Goal: Task Accomplishment & Management: Complete application form

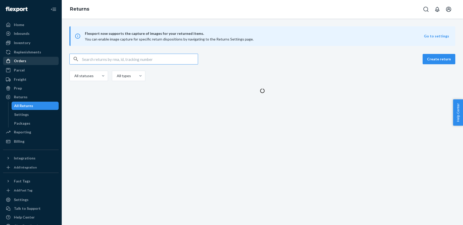
click at [24, 62] on div "Orders" at bounding box center [20, 60] width 12 height 5
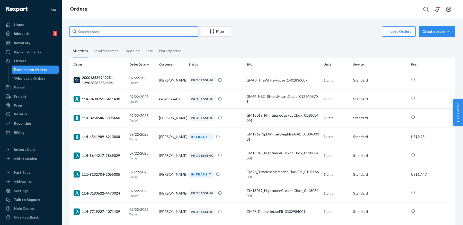
click at [121, 31] on input "text" at bounding box center [134, 31] width 129 height 10
paste input "200013358369642"
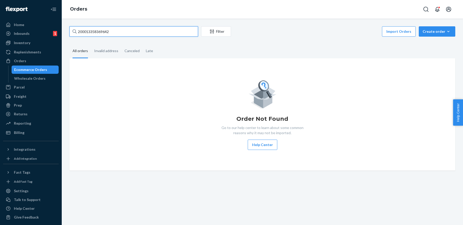
click at [166, 36] on input "200013358369642" at bounding box center [134, 31] width 129 height 10
paste input "583326264"
type input "200013583326264"
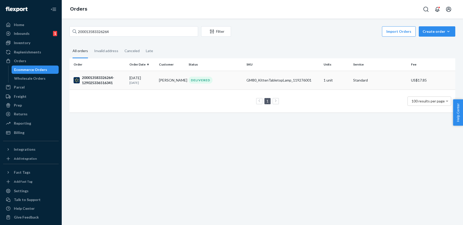
click at [133, 82] on p "[DATE]" at bounding box center [142, 82] width 25 height 4
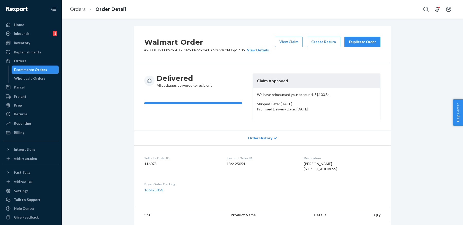
click at [288, 97] on div "We have reimbursed your account US$100.34 . Shipped Date: [DATE] Promised Deliv…" at bounding box center [316, 104] width 127 height 32
click at [80, 12] on li "Orders" at bounding box center [78, 9] width 16 height 7
click at [82, 8] on link "Orders" at bounding box center [78, 9] width 16 height 6
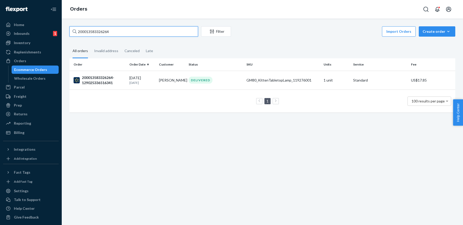
click at [172, 35] on input "200013583326264" at bounding box center [134, 31] width 129 height 10
paste input "447164501"
type input "200013447164501"
click at [153, 73] on td "[DATE] [DATE]" at bounding box center [142, 80] width 30 height 19
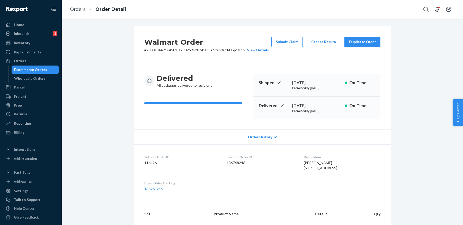
scroll to position [135, 0]
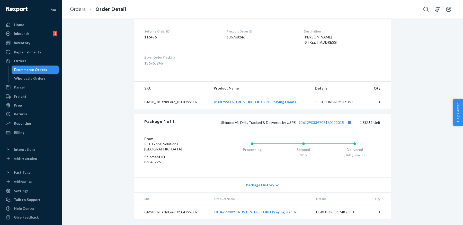
click at [181, 101] on td "GM28_TrustInLord_0104799002" at bounding box center [172, 102] width 76 height 14
copy td "GM28_TrustInLord_0104799002"
click at [183, 103] on td "GM28_TrustInLord_0104799002" at bounding box center [172, 102] width 76 height 14
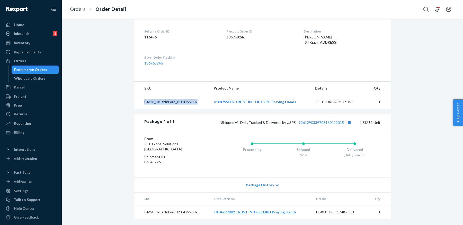
click at [183, 103] on td "GM28_TrustInLord_0104799002" at bounding box center [172, 102] width 76 height 14
copy td "GM28_TrustInLord_0104799002"
click at [34, 114] on div "Returns" at bounding box center [31, 113] width 55 height 7
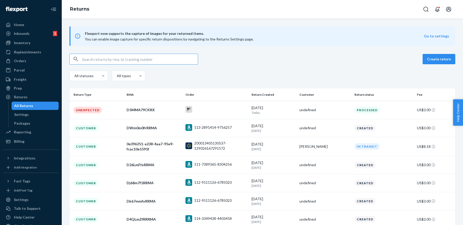
click at [180, 55] on input "text" at bounding box center [140, 59] width 116 height 10
paste input "0e396251-a238-4aa7-95e9-fcac10e1591f"
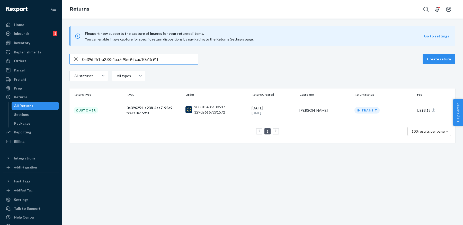
click at [157, 60] on input "0e396251-a238-4aa7-95e9-fcac10e1591f" at bounding box center [140, 59] width 116 height 10
paste input "DvVYlzfdRRMA"
click at [177, 57] on input "DvVYlzfdRRMA" at bounding box center [140, 59] width 116 height 10
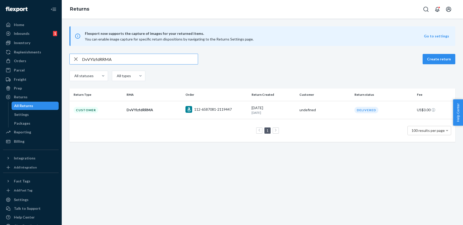
click at [177, 57] on input "DvVYlzfdRRMA" at bounding box center [140, 59] width 116 height 10
paste input "wblvfq"
click at [172, 58] on input "DvwblvfqRRMA" at bounding box center [140, 59] width 116 height 10
paste input "kHFl7fN"
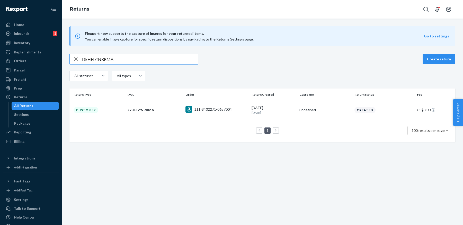
click at [177, 62] on input "DkHFl7fNRRMA" at bounding box center [140, 59] width 116 height 10
paste input "jdhlPfn"
click at [175, 58] on input "DjdhlPfnRRMA" at bounding box center [140, 59] width 116 height 10
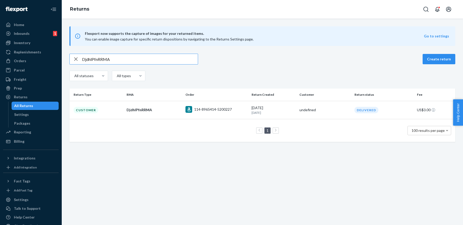
click at [175, 58] on input "DjdhlPfnRRMA" at bounding box center [140, 59] width 116 height 10
paste input "2rxlHfp"
click at [143, 62] on input "D2rxlHfpRRMA" at bounding box center [140, 59] width 116 height 10
paste input "jpcl7fn"
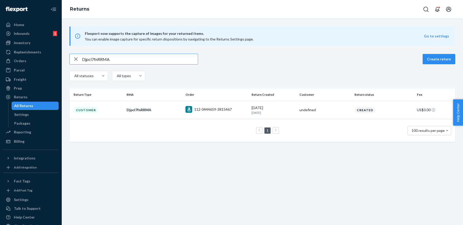
click at [173, 58] on input "Djpcl7fnRRMA" at bounding box center [140, 59] width 116 height 10
paste input "Qvt0Sfw"
click at [165, 58] on input "DQvt0SfwRRMA" at bounding box center [140, 59] width 116 height 10
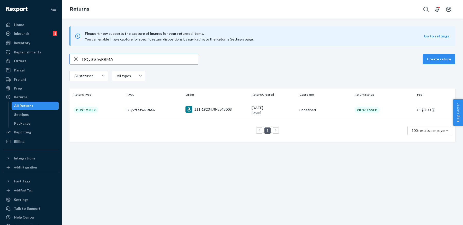
paste input "Lmc0hfG"
click at [178, 61] on input "DLmc0hfGRRMA" at bounding box center [140, 59] width 116 height 10
paste input "WLT0Zf3"
click at [181, 55] on input "DWLT0Zf3RRMA" at bounding box center [140, 59] width 116 height 10
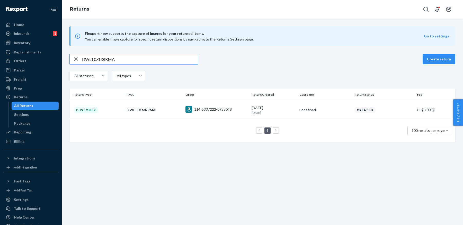
click at [181, 55] on input "DWLT0Zf3RRMA" at bounding box center [140, 59] width 116 height 10
paste input "Ldt0zfQ"
click at [174, 58] on input "DLdt0zfQRRMA" at bounding box center [140, 59] width 116 height 10
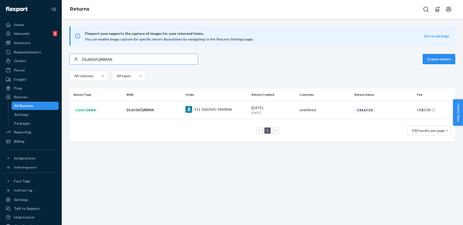
click at [174, 58] on input "DLdt0zfQRRMA" at bounding box center [140, 59] width 116 height 10
paste input "Wqy0kfs"
click at [175, 59] on input "DWqy0kfsRRMA" at bounding box center [140, 59] width 116 height 10
paste input "ZXfS0fH"
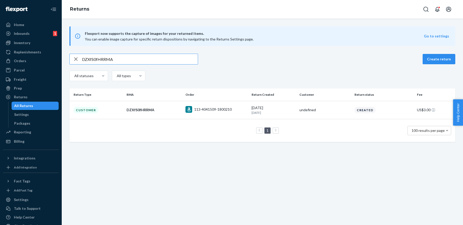
click at [147, 61] on input "DZXfS0fHRRMA" at bounding box center [140, 59] width 116 height 10
paste input "pf3Swf4"
click at [174, 59] on input "Dpf3Swf4RRMA" at bounding box center [140, 59] width 116 height 10
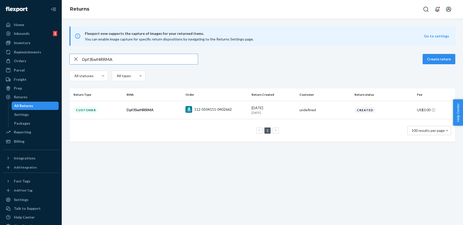
click at [174, 59] on input "Dpf3Swf4RRMA" at bounding box center [140, 59] width 116 height 10
paste input "Hgm6qft"
click at [158, 60] on input "DHgm6qftRRMA" at bounding box center [140, 59] width 116 height 10
paste input "114-6010160-3097807"
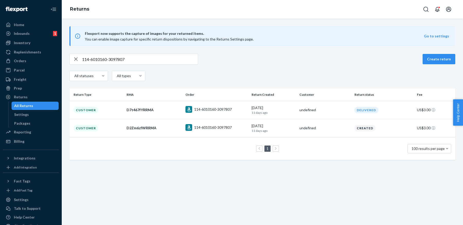
click at [141, 63] on input "114-6010160-3097807" at bounding box center [140, 59] width 116 height 10
paste input "DjK5dDfYRRMA"
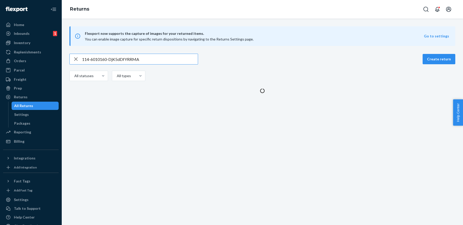
paste input "text"
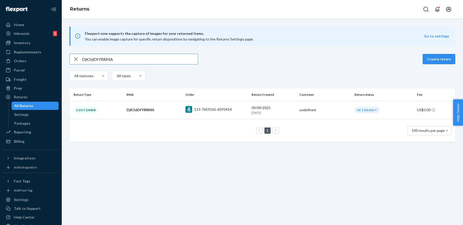
click at [175, 61] on input "DjK5dDfYRRMA" at bounding box center [140, 59] width 116 height 10
paste input "klGdbft"
click at [172, 61] on input "DklGdbftRRMA" at bounding box center [140, 59] width 116 height 10
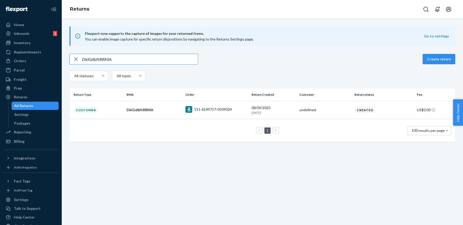
paste input "Wl5G4fJ"
click at [178, 57] on input "DWl5G4fJRRMA" at bounding box center [140, 59] width 116 height 10
paste input "k7Vtxf2"
click at [175, 58] on input "Dk7Vtxf2RRMA" at bounding box center [140, 59] width 116 height 10
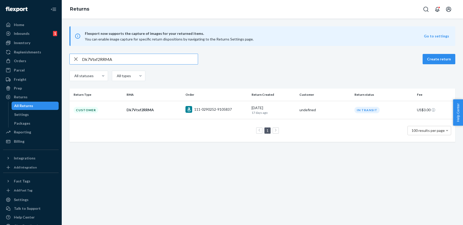
click at [175, 58] on input "Dk7Vtxf2RRMA" at bounding box center [140, 59] width 116 height 10
click at [175, 60] on input "Dk7Vtxf2RRMA" at bounding box center [140, 59] width 116 height 10
paste input "4lmtJfZ"
click at [172, 58] on input "D4lmtJfZRRMA" at bounding box center [140, 59] width 116 height 10
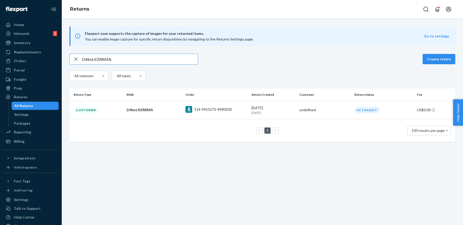
click at [172, 58] on input "D4lmtJfZRRMA" at bounding box center [140, 59] width 116 height 10
click at [169, 54] on div "D4lmtJfZRRMA" at bounding box center [134, 59] width 129 height 11
click at [174, 63] on input "D4lmtJfZRRMA" at bounding box center [140, 59] width 116 height 10
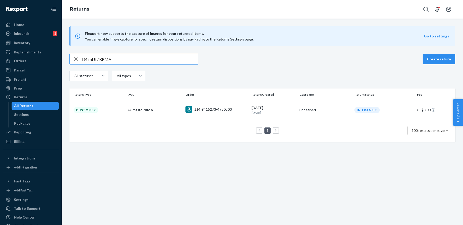
click at [174, 63] on input "D4lmtJfZRRMA" at bounding box center [140, 59] width 116 height 10
paste input "v9lxlfM"
click at [179, 58] on input "Dv9lxlfMRRMA" at bounding box center [140, 59] width 116 height 10
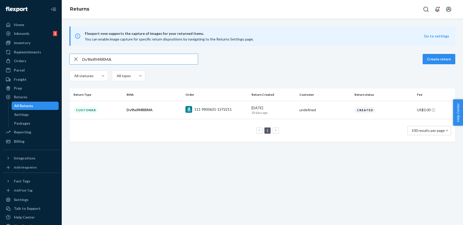
paste input "FmVJPfk"
click at [172, 60] on input "DFmVJPfkRRMA" at bounding box center [140, 59] width 116 height 10
paste input "LBMJ9fX"
click at [141, 60] on input "DLBMJ9fXRRMA" at bounding box center [140, 59] width 116 height 10
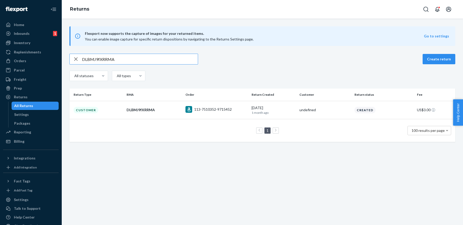
click at [141, 60] on input "DLBMJ9fXRRMA" at bounding box center [140, 59] width 116 height 10
paste input "4831Bf8"
click at [176, 59] on input "D4831Bf8RRMA" at bounding box center [140, 59] width 116 height 10
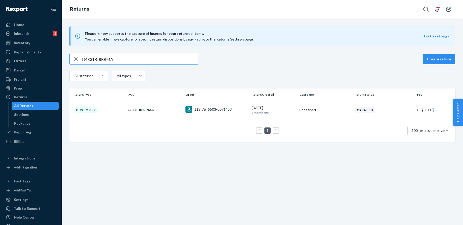
paste input "fYf18ft"
click at [161, 60] on input "DfYf18ftRRMA" at bounding box center [140, 59] width 116 height 10
paste input "112-3005185-2822621"
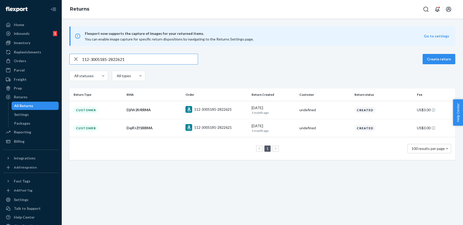
click at [186, 63] on input "112-3005185-2822621" at bounding box center [140, 59] width 116 height 10
paste input "DqdprxfMRRMA"
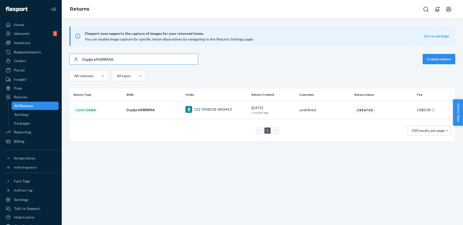
click at [170, 56] on input "DqdprxfMRRMA" at bounding box center [140, 59] width 116 height 10
paste input "rgz7kfL"
click at [176, 60] on input "Drgz7kfLRRMA" at bounding box center [140, 59] width 116 height 10
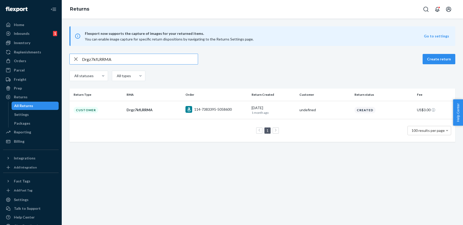
paste input "QJnsvft"
click at [183, 61] on input "DQJnsvftRRMA" at bounding box center [140, 59] width 116 height 10
paste input "23QJfB"
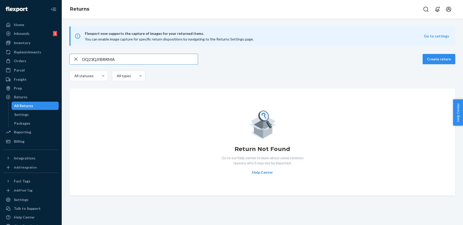
click at [128, 54] on input "DQ23QJfBRRMA" at bounding box center [140, 59] width 116 height 10
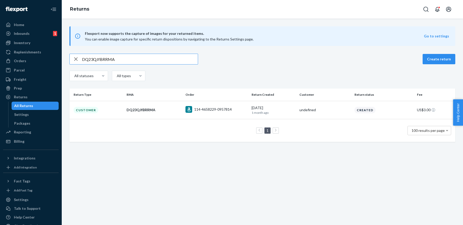
click at [168, 63] on input "DQ23QJfBRRMA" at bounding box center [140, 59] width 116 height 10
paste input "BTWc2fM"
click at [167, 62] on input "DBTWc2fMRRMA" at bounding box center [140, 59] width 116 height 10
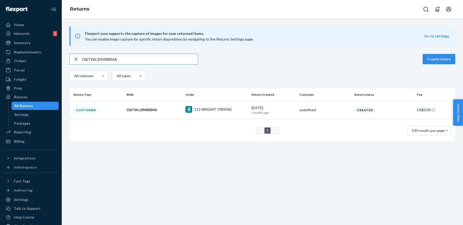
paste input "8G3zwfF"
click at [172, 61] on input "D8G3zwfFRRMA" at bounding box center [140, 59] width 116 height 10
paste input "fR42mfd"
click at [168, 61] on input "DfR42mfdRRMA" at bounding box center [140, 59] width 116 height 10
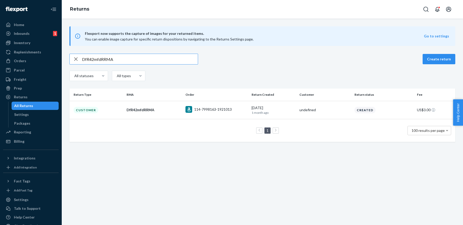
click at [168, 61] on input "DfR42mfdRRMA" at bounding box center [140, 59] width 116 height 10
paste input "xBWFXfY"
click at [168, 60] on input "DxBWFXfYRRMA" at bounding box center [140, 59] width 116 height 10
paste input "WzGFLfP"
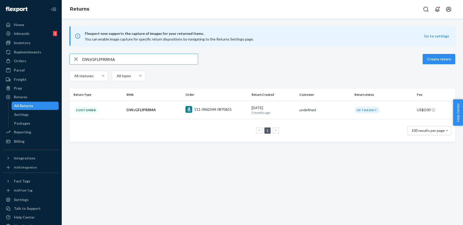
click at [178, 55] on input "DWzGFLfPRRMA" at bounding box center [140, 59] width 116 height 10
paste input "5CfDWfm"
click at [165, 60] on input "D5CfDWfmRRMA" at bounding box center [140, 59] width 116 height 10
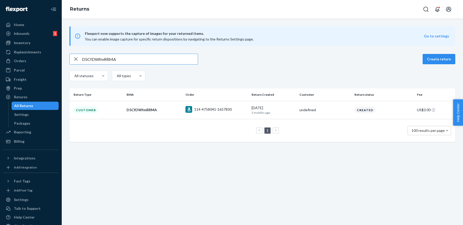
click at [165, 60] on input "D5CfDWfmRRMA" at bounding box center [140, 59] width 116 height 10
paste input "ZxBYQfX"
click at [180, 58] on input "DZxBYQfXRRMA" at bounding box center [140, 59] width 116 height 10
paste input "8TZ9cfv"
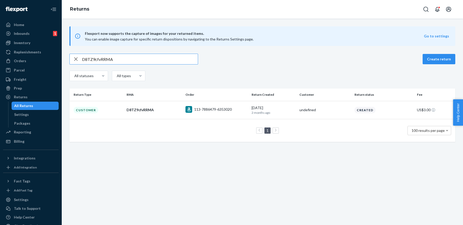
click at [182, 58] on input "D8TZ9cfvRRMA" at bounding box center [140, 59] width 116 height 10
paste input "BJt4tfL"
click at [183, 63] on input "DBJt4tfLRRMA" at bounding box center [140, 59] width 116 height 10
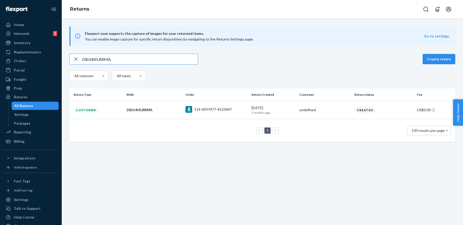
click at [183, 63] on input "DBJt4tfLRRMA" at bounding box center [140, 59] width 116 height 10
paste input "5cJHxfX"
click at [176, 60] on input "D5cJHxfXRRMA" at bounding box center [140, 59] width 116 height 10
paste input "h60bWfC"
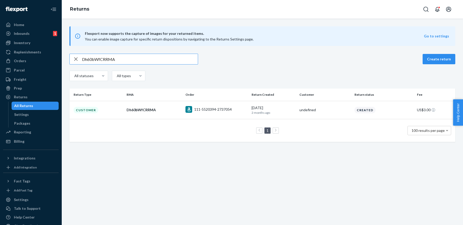
click at [171, 63] on input "Dh60bWfCRRMA" at bounding box center [140, 59] width 116 height 10
paste input "xsKb2fS"
click at [165, 56] on input "DxsKb2fSRRMA" at bounding box center [140, 59] width 116 height 10
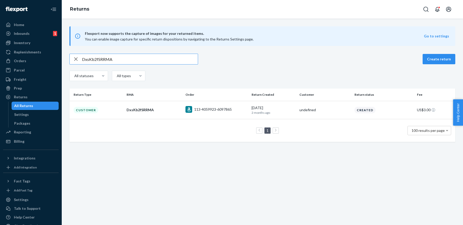
paste input "LDBR3f3"
click at [172, 56] on input "DLDBR3f3RRMA" at bounding box center [140, 59] width 116 height 10
paste input "76lj40S"
click at [181, 59] on input "D76lj40SRRMA" at bounding box center [140, 59] width 116 height 10
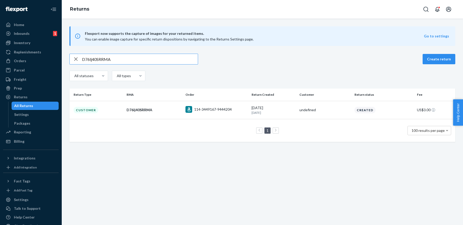
click at [181, 59] on input "D76lj40SRRMA" at bounding box center [140, 59] width 116 height 10
paste input "5HJjJ0Y"
click at [148, 64] on input "D5HJjJ0YRRMA" at bounding box center [140, 59] width 116 height 10
paste input "hjHZl00"
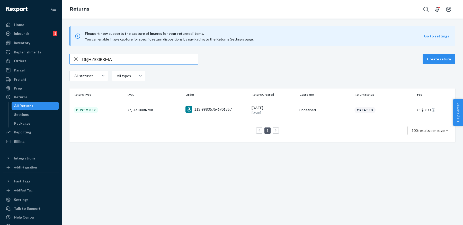
click at [174, 59] on input "DhjHZl00RRMA" at bounding box center [140, 59] width 116 height 10
paste input "112-8590022-0265823"
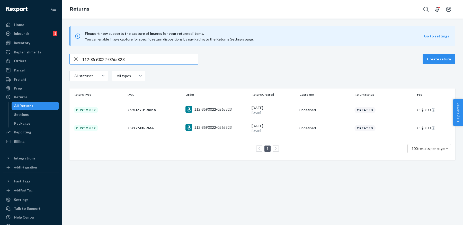
click at [155, 55] on input "112-8590022-0265823" at bounding box center [140, 59] width 116 height 10
paste input "DQbzqx0xRRMA"
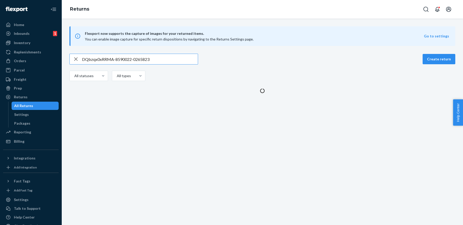
click at [156, 58] on input "DQbzqx0xRRMA-8590022-0265823" at bounding box center [140, 59] width 116 height 10
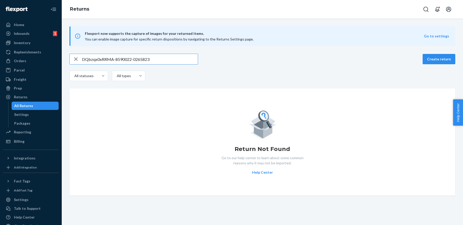
click at [156, 58] on input "DQbzqx0xRRMA-8590022-0265823" at bounding box center [140, 59] width 116 height 10
paste input "text"
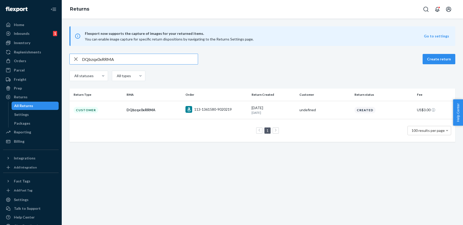
click at [169, 55] on input "DQbzqx0xRRMA" at bounding box center [140, 59] width 116 height 10
paste input "p5zgx0l"
click at [160, 63] on input "Dp5zgx0lRRMA" at bounding box center [140, 59] width 116 height 10
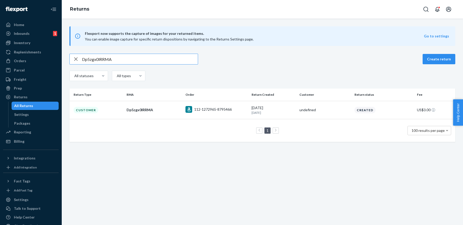
paste input "qTDgm0w"
click at [162, 62] on input "DqTDgm0wRRMA" at bounding box center [140, 59] width 116 height 10
paste input "v3yXt0g"
click at [126, 63] on input "Dv3yXt0gRRMA" at bounding box center [140, 59] width 116 height 10
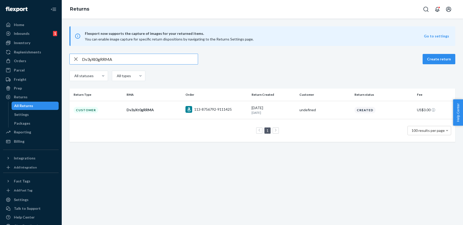
click at [126, 63] on input "Dv3yXt0gRRMA" at bounding box center [140, 59] width 116 height 10
paste input "KqyXp05"
click at [177, 57] on input "DKqyXp05RRMA" at bounding box center [140, 59] width 116 height 10
paste input "47bpx0x"
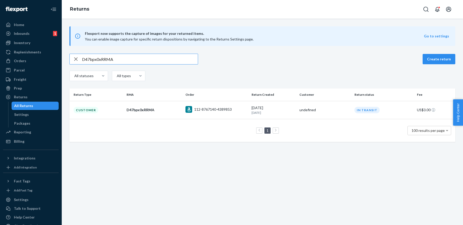
click at [162, 59] on input "D47bpx0xRRMA" at bounding box center [140, 59] width 116 height 10
paste input "T6ZK30N"
click at [179, 59] on input "DT6ZK30NRRMA" at bounding box center [140, 59] width 116 height 10
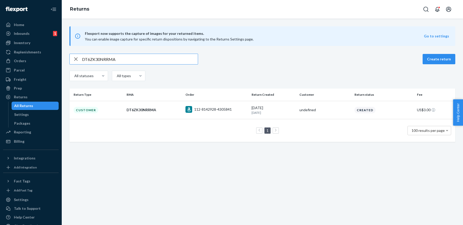
click at [179, 59] on input "DT6ZK30NRRMA" at bounding box center [140, 59] width 116 height 10
paste input "WD9m200"
click at [162, 58] on input "DWD9m200RRMA" at bounding box center [140, 59] width 116 height 10
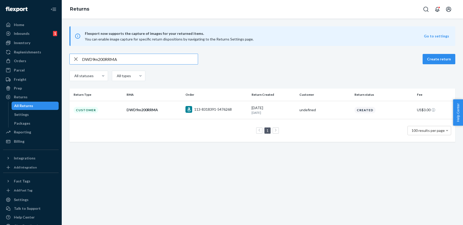
paste input "j3dlY0W"
click at [173, 59] on input "Dj3dlY0WRRMA" at bounding box center [140, 59] width 116 height 10
paste input "hXM0k0G"
click at [179, 56] on input "DhXM0k0GRRMA" at bounding box center [140, 59] width 116 height 10
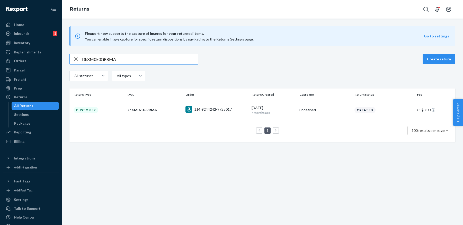
click at [179, 56] on input "DhXM0k0GRRMA" at bounding box center [140, 59] width 116 height 10
paste input "Qcc0G02"
click at [179, 58] on input "DQcc0G02RRMA" at bounding box center [140, 59] width 116 height 10
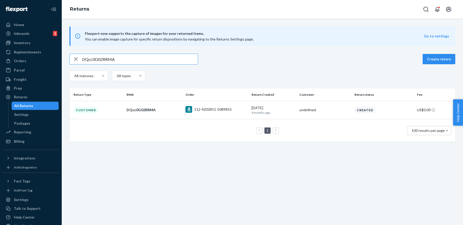
paste input "5ZMS10M"
click at [180, 61] on input "D5ZMS10MRRMA" at bounding box center [140, 59] width 116 height 10
paste input "scFS80L"
click at [168, 63] on input "DscFS80LRRMA" at bounding box center [140, 59] width 116 height 10
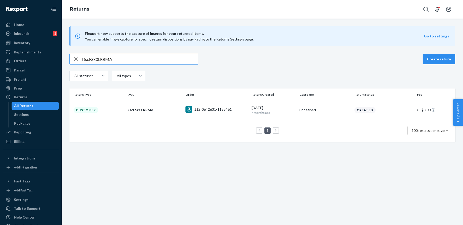
click at [168, 63] on input "DscFS80LRRMA" at bounding box center [140, 59] width 116 height 10
paste input "5GJSh0Y"
click at [126, 55] on input "D5GJSh0YRRMA" at bounding box center [140, 59] width 116 height 10
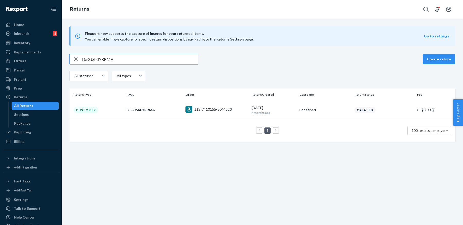
paste input "text"
click at [167, 59] on input "D5GJSh0YRRMA" at bounding box center [140, 59] width 116 height 10
paste input "LJJSt0t"
click at [173, 55] on input "DLJJSt0tRRMA" at bounding box center [140, 59] width 116 height 10
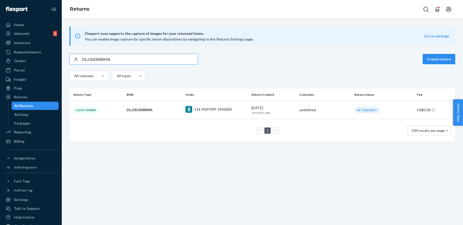
click at [173, 55] on input "DLJJSt0tRRMA" at bounding box center [140, 59] width 116 height 10
paste input "HpPSr05"
click at [155, 59] on input "DHpPSr05RRMA" at bounding box center [140, 59] width 116 height 10
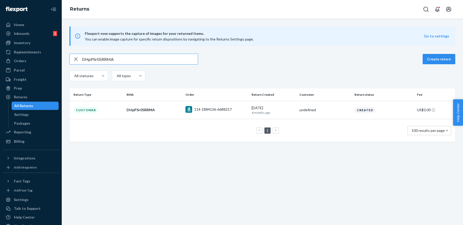
paste input "BZb6v0c"
click at [159, 63] on input "DBZb6v0cRRMA" at bounding box center [140, 59] width 116 height 10
paste input "7Tm6v04"
click at [162, 59] on input "D7Tm6v04RRMA" at bounding box center [140, 59] width 116 height 10
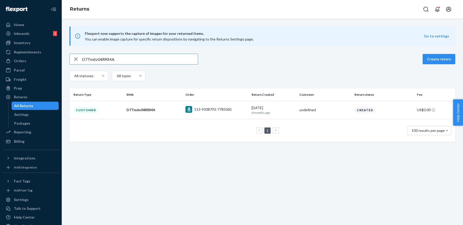
click at [162, 59] on input "D7Tm6v04RRMA" at bounding box center [140, 59] width 116 height 10
paste input "BT2680R"
click at [162, 63] on input "DBT2680RRRMA" at bounding box center [140, 59] width 116 height 10
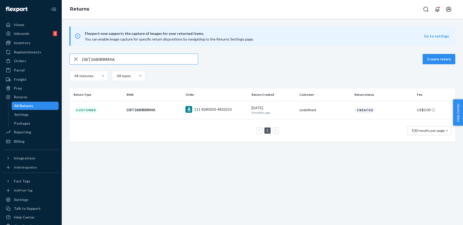
paste input "2cn6Q0C"
click at [151, 59] on input "D2cn6Q0CRRMA" at bounding box center [140, 59] width 116 height 10
paste input "Hh7dD0l"
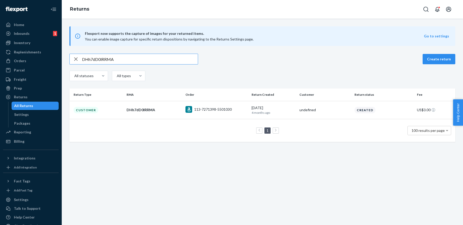
click at [156, 64] on input "DHh7dD0lRRMA" at bounding box center [140, 59] width 116 height 10
paste input "xYvdw02"
click at [141, 57] on input "DxYvdw02RRMA" at bounding box center [140, 59] width 116 height 10
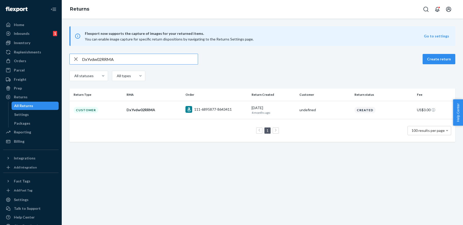
click at [141, 57] on input "DxYvdw02RRMA" at bounding box center [140, 59] width 116 height 10
paste input "86pGB0x"
click at [163, 57] on input "D86pGB0xRRMA" at bounding box center [140, 59] width 116 height 10
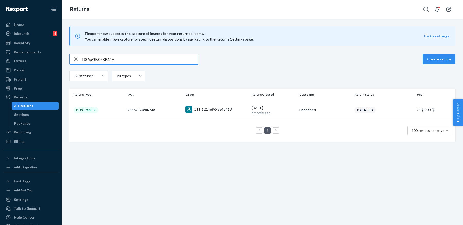
paste input "qJtG60W"
click at [156, 60] on input "DqJtG60WRRMA" at bounding box center [140, 59] width 116 height 10
paste input "112-9705927-7553058"
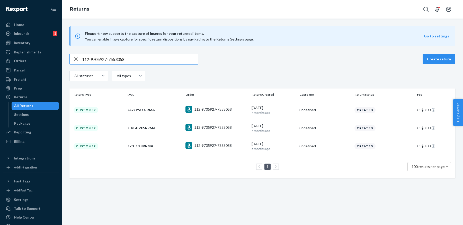
click at [170, 55] on input "112-9705927-7553058" at bounding box center [140, 59] width 116 height 10
paste input "D8t9TW08RRMA"
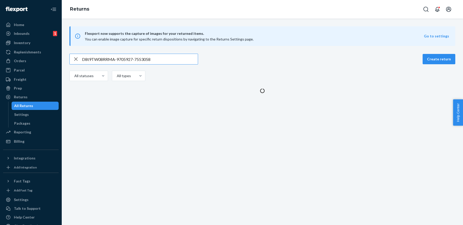
click at [170, 55] on input "D8t9TW08RRMA-9705927-7553058" at bounding box center [140, 59] width 116 height 10
paste input "text"
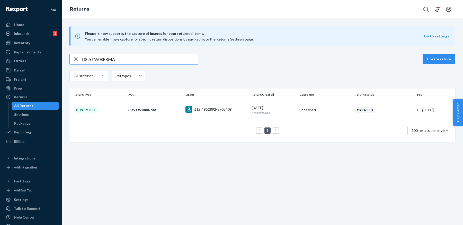
click at [137, 60] on input "D8t9TW08RRMA" at bounding box center [140, 59] width 116 height 10
paste input "fhxTl0F"
click at [180, 61] on input "DfhxTl0FRRMA" at bounding box center [140, 59] width 116 height 10
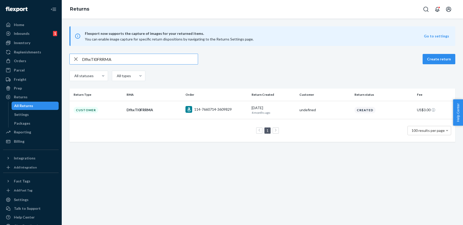
click at [180, 61] on input "DfhxTl0FRRMA" at bounding box center [140, 59] width 116 height 10
paste input "sPNnT0N"
click at [162, 63] on input "DsPNnT0NRRMA" at bounding box center [140, 59] width 116 height 10
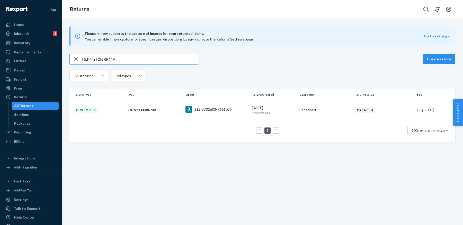
paste input "Fkwxc0P"
click at [172, 59] on input "DFkwxc0PRRMA" at bounding box center [140, 59] width 116 height 10
paste input "fKHJn0l"
click at [167, 60] on input "DfKHJn0lRRMA" at bounding box center [140, 59] width 116 height 10
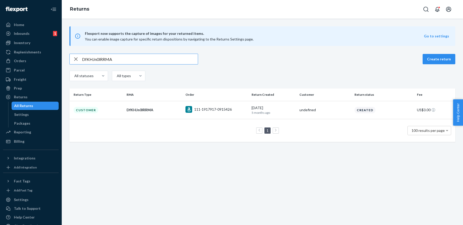
click at [167, 60] on input "DfKHJn0lRRMA" at bounding box center [140, 59] width 116 height 10
paste input "x5kJD0c"
click at [174, 59] on input "Dx5kJD0cRRMA" at bounding box center [140, 59] width 116 height 10
paste input "rNvJd01"
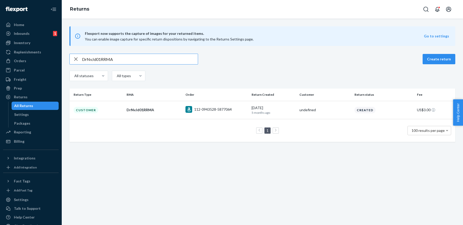
click at [167, 59] on input "DrNvJd01RRMA" at bounding box center [140, 59] width 116 height 10
paste input "KNxJ20r"
click at [184, 58] on input "DKNxJ20rRRMA" at bounding box center [140, 59] width 116 height 10
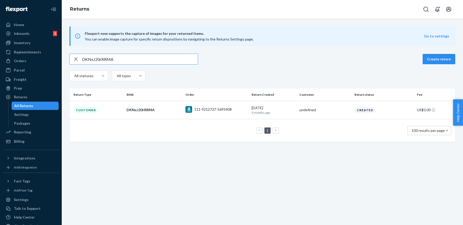
paste input "f3cMv0N"
click at [166, 63] on input "Df3cMv0NRRMA" at bounding box center [140, 59] width 116 height 10
paste input "jDNM607"
click at [174, 61] on input "DjDNM607RRMA" at bounding box center [140, 59] width 116 height 10
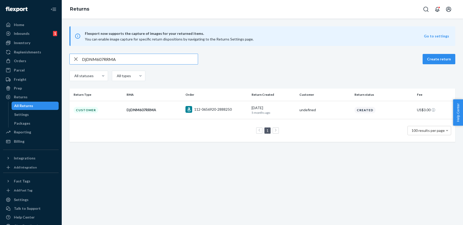
click at [174, 61] on input "DjDNM607RRMA" at bounding box center [140, 59] width 116 height 10
paste input "h0y1W0n"
click at [174, 59] on input "Dh0y1W0nRRMA" at bounding box center [140, 59] width 116 height 10
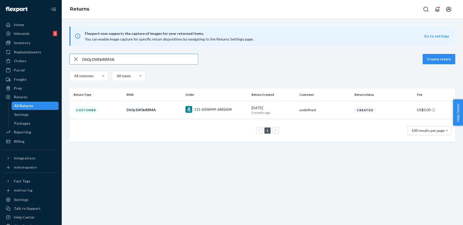
paste input "2rC1r0J"
click at [170, 61] on input "D2rC1r0JRRMA" at bounding box center [140, 59] width 116 height 10
paste input "L8drN0k"
click at [159, 57] on input "DL8drN0kRRMA" at bounding box center [140, 59] width 116 height 10
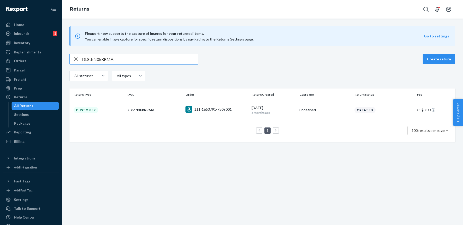
click at [159, 57] on input "DL8drN0kRRMA" at bounding box center [140, 59] width 116 height 10
paste input "8JTmBf4"
click at [160, 59] on input "D8JTmBf4RRMA" at bounding box center [140, 59] width 116 height 10
paste input "psxmzfS"
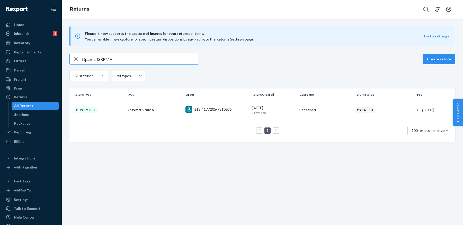
click at [173, 60] on input "DpsxmzfSRRMA" at bounding box center [140, 59] width 116 height 10
paste input "YYgmpf2"
click at [148, 64] on div "DYYgmpf2RRMA Create return All statuses All types" at bounding box center [263, 68] width 386 height 29
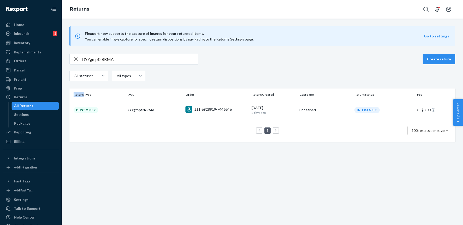
click at [148, 64] on div "DYYgmpf2RRMA Create return All statuses All types" at bounding box center [263, 68] width 386 height 29
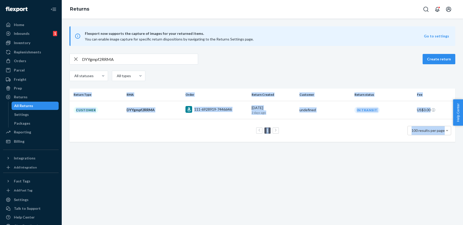
click at [148, 64] on div "DYYgmpf2RRMA Create return All statuses All types" at bounding box center [263, 68] width 386 height 29
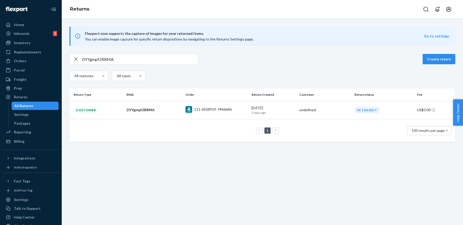
click at [148, 62] on input "DYYgmpf2RRMA" at bounding box center [140, 59] width 116 height 10
paste input "Zl8mSf9"
click at [155, 62] on input "DZl8mSf9RRMA" at bounding box center [140, 59] width 116 height 10
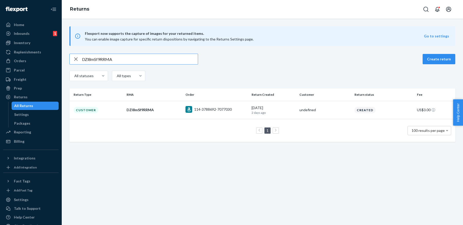
click at [155, 62] on input "DZl8mSf9RRMA" at bounding box center [140, 59] width 116 height 10
click at [149, 53] on div "Flexport now supports the capture of images for your returned items. You can en…" at bounding box center [263, 83] width 402 height 115
click at [151, 57] on input "DZl8mSf9RRMA" at bounding box center [140, 59] width 116 height 10
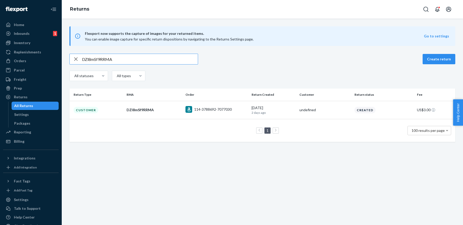
click at [151, 57] on input "DZl8mSf9RRMA" at bounding box center [140, 59] width 116 height 10
paste input "fH3mnfx"
click at [150, 57] on input "DfH3mnfxRRMA" at bounding box center [140, 59] width 116 height 10
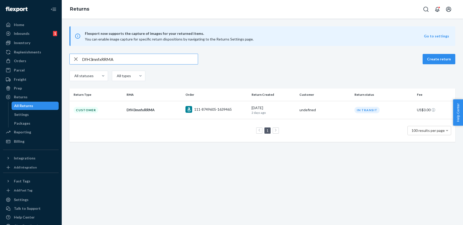
paste input "j68m7f1"
click at [175, 58] on input "Dj68m7f1RRMA" at bounding box center [140, 59] width 116 height 10
paste input "26LmFfx"
click at [162, 60] on input "D26LmFfxRRMA" at bounding box center [140, 59] width 116 height 10
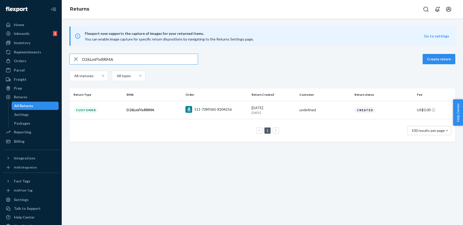
click at [162, 60] on input "D26LmFfxRRMA" at bounding box center [140, 59] width 116 height 10
paste
click at [149, 54] on input "Dk67mmfxRRMA" at bounding box center [140, 59] width 116 height 10
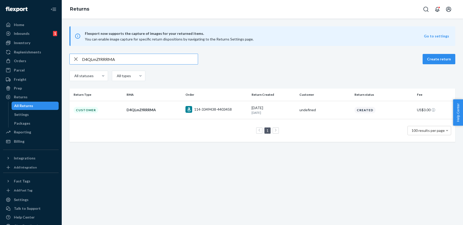
click at [177, 61] on input "D4QLmZfRRRMA" at bounding box center [140, 59] width 116 height 10
click at [177, 59] on input "DWm0m0frRRMA" at bounding box center [140, 59] width 116 height 10
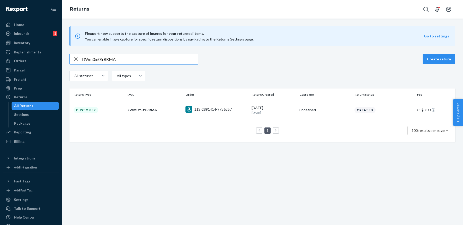
click at [180, 60] on input "DWm0m0frRRMA" at bounding box center [140, 59] width 116 height 10
click at [174, 57] on input "DkG8KtfbRRMA" at bounding box center [140, 59] width 116 height 10
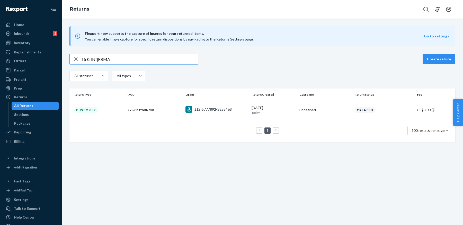
type input "DrKrlNfjRRMA"
click at [25, 64] on link "Orders" at bounding box center [31, 61] width 56 height 8
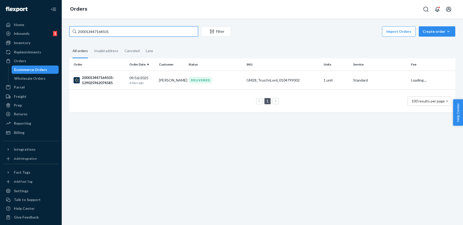
click at [140, 34] on input "200013447164501" at bounding box center [134, 31] width 129 height 10
type input "111-7389365-8304256"
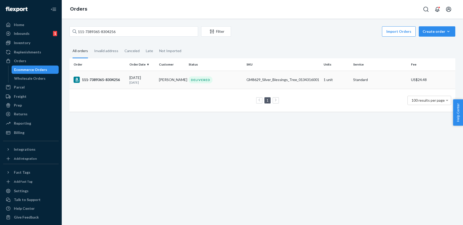
click at [117, 86] on td "111-7389365-8304256" at bounding box center [99, 80] width 58 height 18
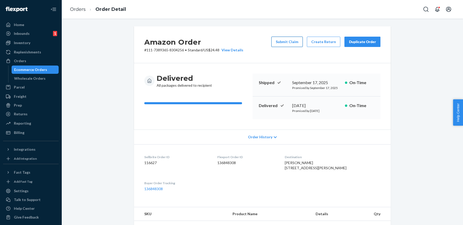
click at [284, 45] on button "Submit Claim" at bounding box center [287, 42] width 31 height 10
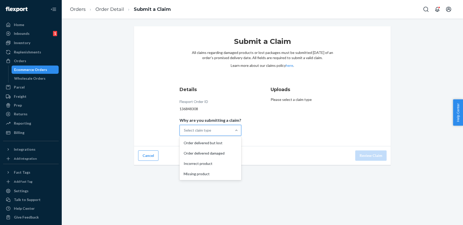
click at [234, 126] on div at bounding box center [236, 130] width 9 height 10
click at [185, 127] on input "Why are you submitting a claim? option Order delivered but lost focused, 1 of 4…" at bounding box center [184, 129] width 1 height 5
click at [221, 154] on div "Order delivered damaged" at bounding box center [211, 153] width 60 height 10
click at [185, 133] on input "Why are you submitting a claim? option Order delivered damaged focused, 2 of 4.…" at bounding box center [184, 129] width 1 height 5
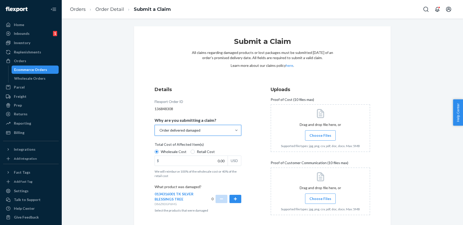
scroll to position [23, 0]
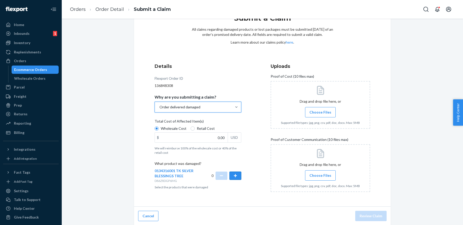
click at [240, 172] on button "button" at bounding box center [236, 175] width 12 height 8
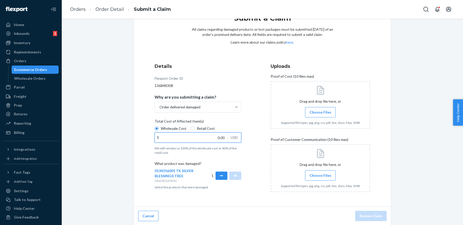
click at [222, 138] on input "0.00" at bounding box center [191, 137] width 73 height 10
click at [221, 135] on input "10,999.00" at bounding box center [191, 137] width 73 height 10
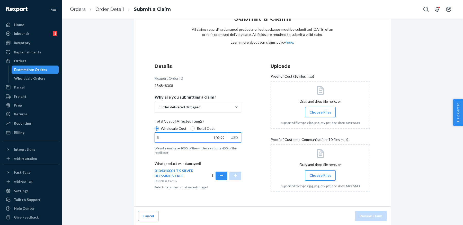
type input "109.99"
click at [250, 152] on div "Details Flexport Order ID 136848308 Why are you submitting a claim? Order deliv…" at bounding box center [205, 129] width 100 height 139
click at [321, 114] on span "Choose Files" at bounding box center [321, 111] width 22 height 5
click at [321, 114] on input "Choose Files" at bounding box center [321, 112] width 0 height 6
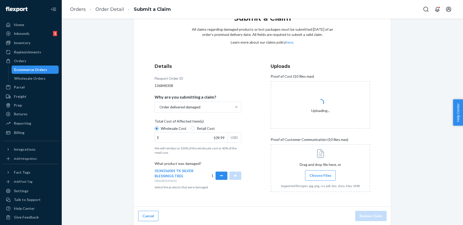
click at [323, 178] on label "Choose Files" at bounding box center [320, 175] width 31 height 10
click at [321, 178] on input "Choose Files" at bounding box center [321, 175] width 0 height 6
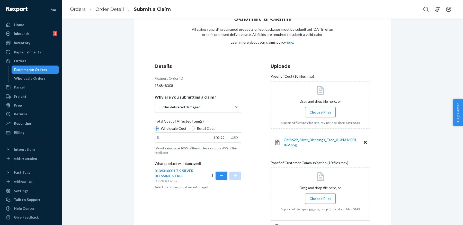
scroll to position [66, 0]
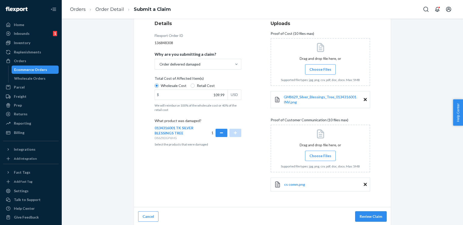
click at [371, 215] on button "Review Claim" at bounding box center [371, 216] width 31 height 10
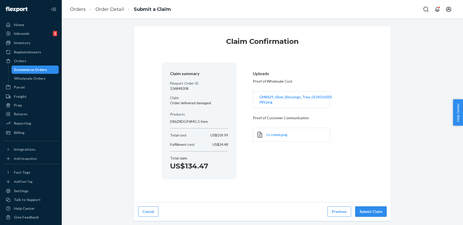
click at [381, 209] on button "Submit Claim" at bounding box center [371, 211] width 31 height 10
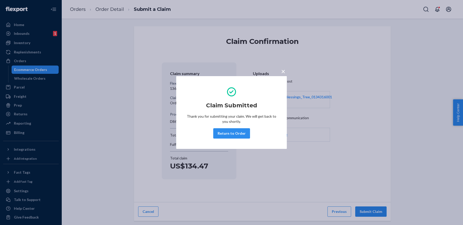
click at [230, 138] on div "Claim Submitted Thank you for submitting your claim. We will get back to you sh…" at bounding box center [232, 112] width 90 height 56
click at [226, 131] on button "Return to Order" at bounding box center [231, 133] width 37 height 10
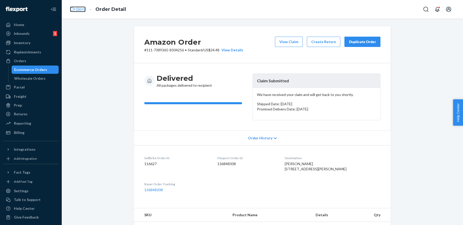
click at [82, 11] on link "Orders" at bounding box center [78, 9] width 16 height 6
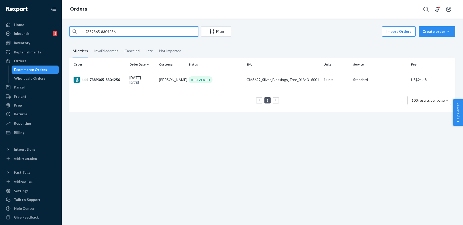
click at [97, 35] on input "111-7389365-8304256" at bounding box center [134, 31] width 129 height 10
type input "114-3349438-4403458"
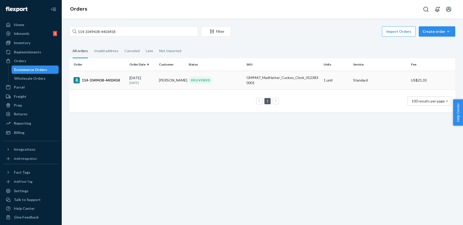
click at [154, 71] on td "[DATE] [DATE]" at bounding box center [142, 80] width 30 height 19
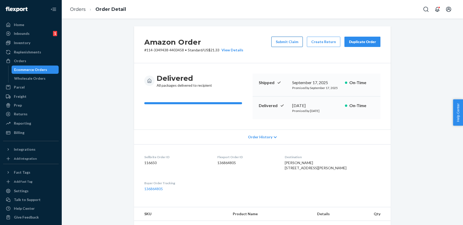
click at [291, 42] on button "Submit Claim" at bounding box center [287, 42] width 31 height 10
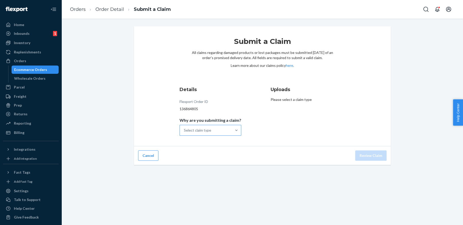
click at [218, 131] on div "Select claim type" at bounding box center [206, 130] width 52 height 10
click at [185, 131] on input "Why are you submitting a claim? Select claim type" at bounding box center [184, 129] width 1 height 5
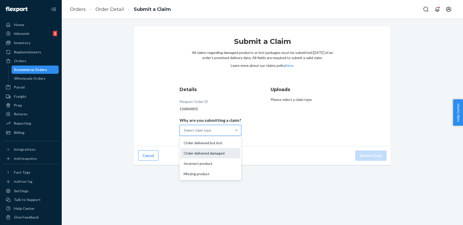
click at [220, 151] on div "Order delivered damaged" at bounding box center [211, 153] width 60 height 10
click at [185, 133] on input "Why are you submitting a claim? option Order delivered damaged focused, 0 of 4.…" at bounding box center [184, 129] width 1 height 5
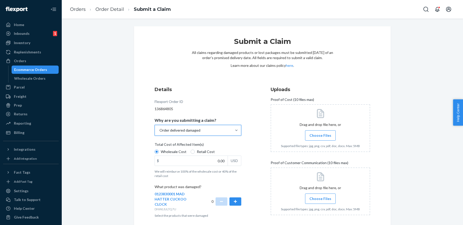
scroll to position [23, 0]
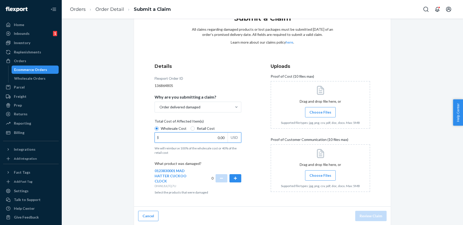
click at [222, 138] on input "0.00" at bounding box center [191, 137] width 73 height 10
type input "147.55"
click at [248, 151] on div "Details Flexport Order ID 136864805 Why are you submitting a claim? Order deliv…" at bounding box center [205, 129] width 100 height 139
click at [234, 178] on button "button" at bounding box center [236, 178] width 12 height 8
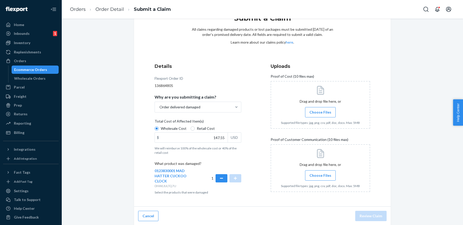
click at [316, 116] on label "Choose Files" at bounding box center [320, 112] width 31 height 10
click at [321, 115] on input "Choose Files" at bounding box center [321, 112] width 0 height 6
click at [319, 175] on span "Choose Files" at bounding box center [321, 175] width 22 height 5
click at [321, 175] on input "Choose Files" at bounding box center [321, 175] width 0 height 6
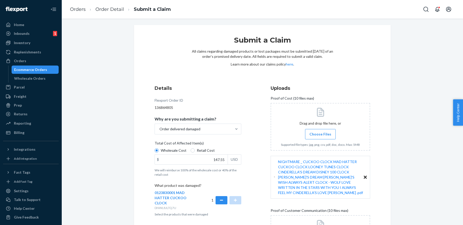
scroll to position [92, 0]
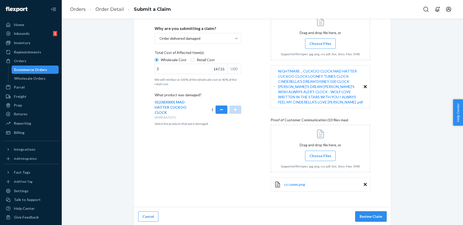
click at [379, 213] on button "Review Claim" at bounding box center [371, 216] width 31 height 10
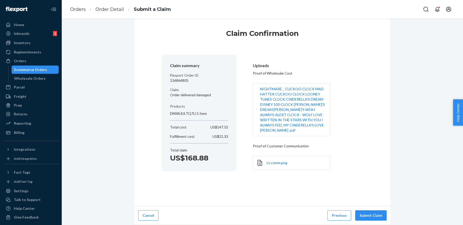
scroll to position [2, 0]
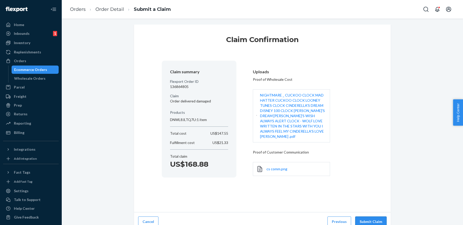
click at [377, 216] on button "Submit Claim" at bounding box center [371, 221] width 31 height 10
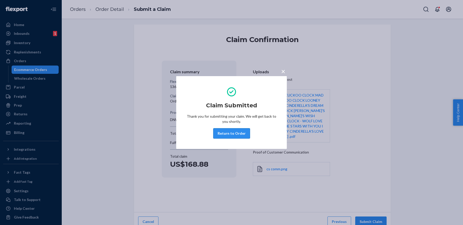
click at [235, 133] on button "Return to Order" at bounding box center [231, 133] width 37 height 10
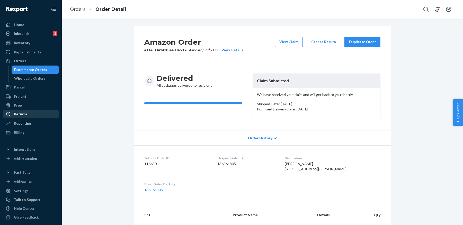
click at [24, 113] on div "Returns" at bounding box center [21, 113] width 14 height 5
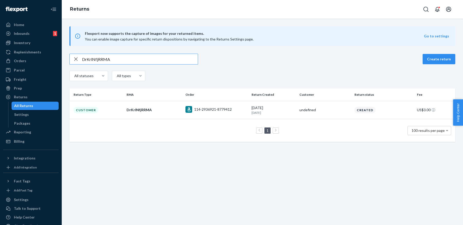
click at [176, 56] on input "DrKrlNfjRRMA" at bounding box center [140, 59] width 116 height 10
click at [174, 59] on input "D7wmtr0MRRMA" at bounding box center [140, 59] width 116 height 10
click at [135, 69] on div "Drw5t30xRRMA Create return All statuses All types" at bounding box center [263, 68] width 386 height 29
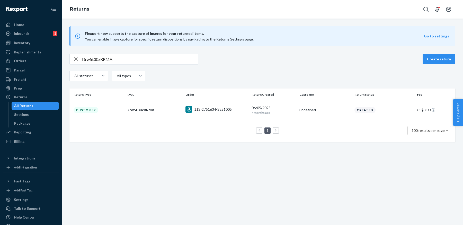
click at [128, 56] on input "Drw5t30xRRMA" at bounding box center [140, 59] width 116 height 10
click at [170, 61] on input "D8D7KP04RRMA" at bounding box center [140, 59] width 116 height 10
click at [182, 57] on input "DHlkqG0zRRMA" at bounding box center [140, 59] width 116 height 10
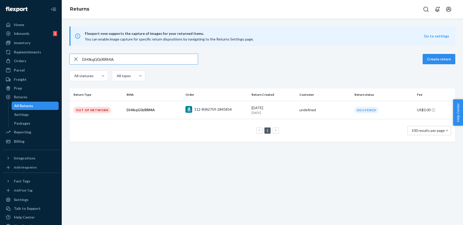
click at [182, 57] on input "DHlkqG0zRRMA" at bounding box center [140, 59] width 116 height 10
click at [150, 59] on input "DKzkZp05RRMA" at bounding box center [140, 59] width 116 height 10
click at [168, 61] on input "D2p6kkf8RRMA" at bounding box center [140, 59] width 116 height 10
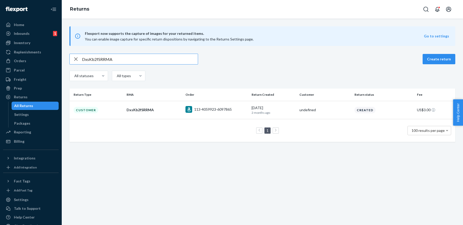
click at [174, 61] on input "DxsKb2fSRRMA" at bounding box center [140, 59] width 116 height 10
click at [161, 61] on input "DFbhHvfgRRMA" at bounding box center [140, 59] width 116 height 10
click at [154, 59] on input "DfR42mfdRRMA" at bounding box center [140, 59] width 116 height 10
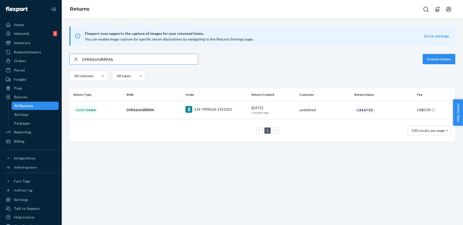
click at [154, 59] on input "DfR42mfdRRMA" at bounding box center [140, 59] width 116 height 10
click at [153, 61] on input "DHj9rtfmRRMA" at bounding box center [140, 59] width 116 height 10
click at [141, 55] on input "Dv9lxlfMRRMA" at bounding box center [140, 59] width 116 height 10
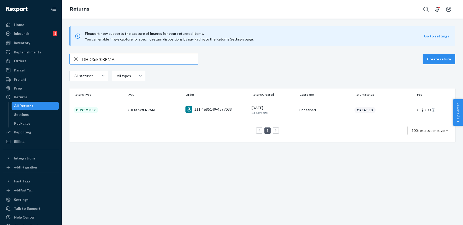
click at [135, 57] on input "DHDXnkf0RRMA" at bounding box center [140, 59] width 116 height 10
click at [152, 57] on input "Dx04GZf0RRMA" at bounding box center [140, 59] width 116 height 10
click at [170, 58] on input "D2CM6qfTRRMA" at bounding box center [140, 59] width 116 height 10
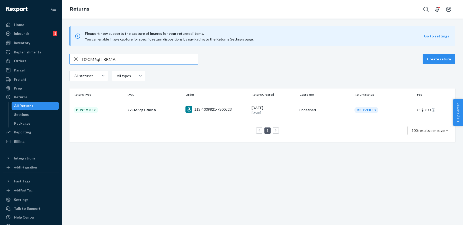
click at [170, 58] on input "D2CM6qfTRRMA" at bounding box center [140, 59] width 116 height 10
type input "D82B67fFRRMA"
